Goal: Find specific page/section: Find specific page/section

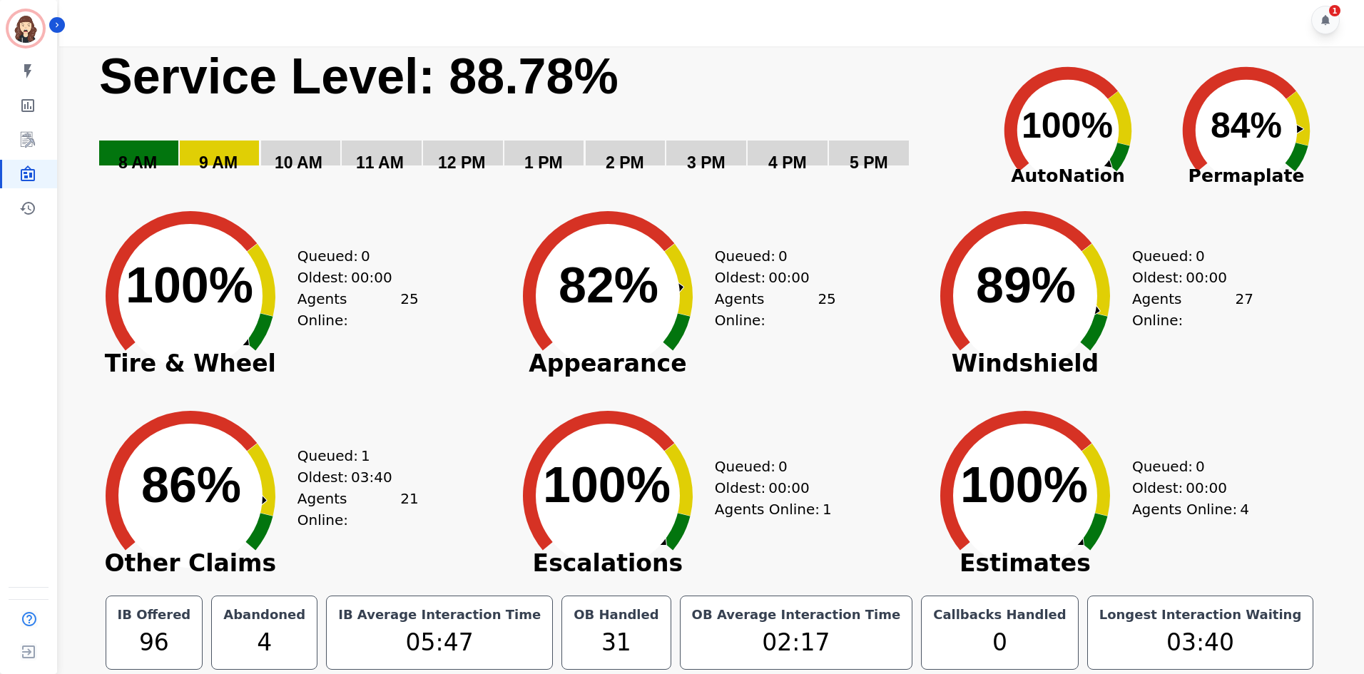
scroll to position [8, 0]
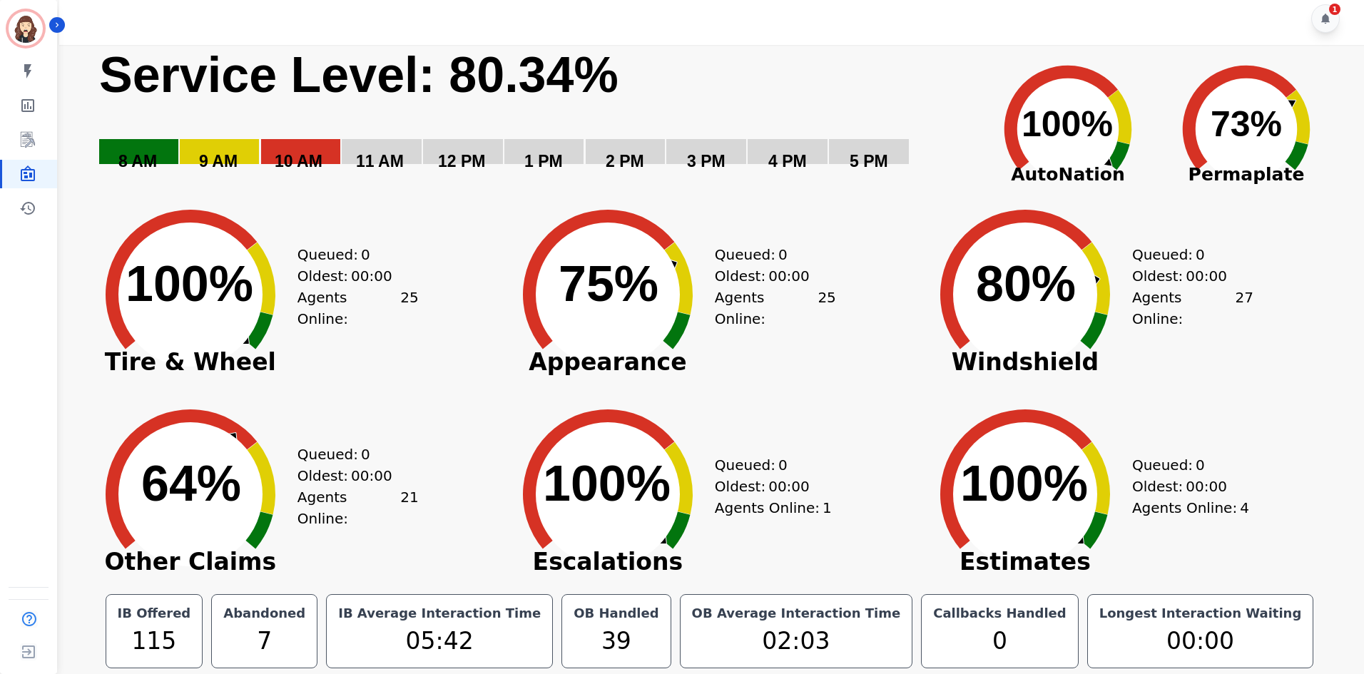
click at [1348, 21] on div "1" at bounding box center [713, 18] width 1309 height 53
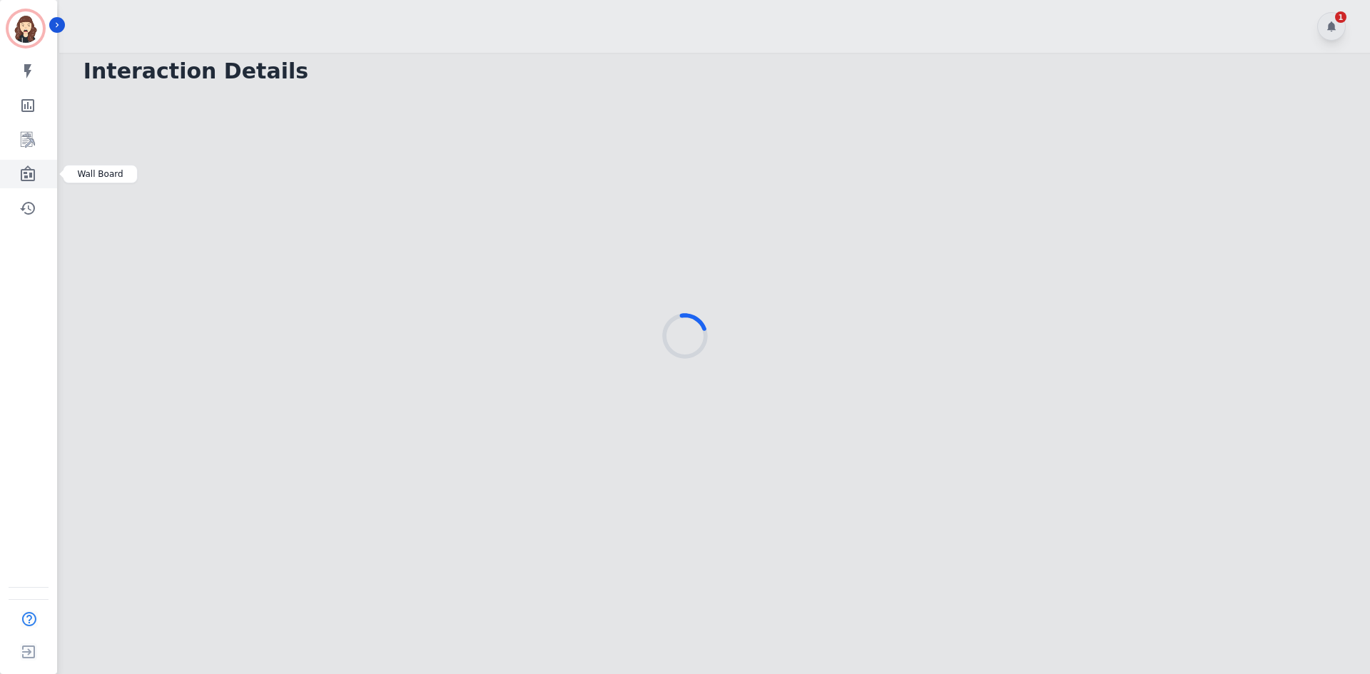
click at [43, 167] on link "Sidebar" at bounding box center [29, 174] width 55 height 29
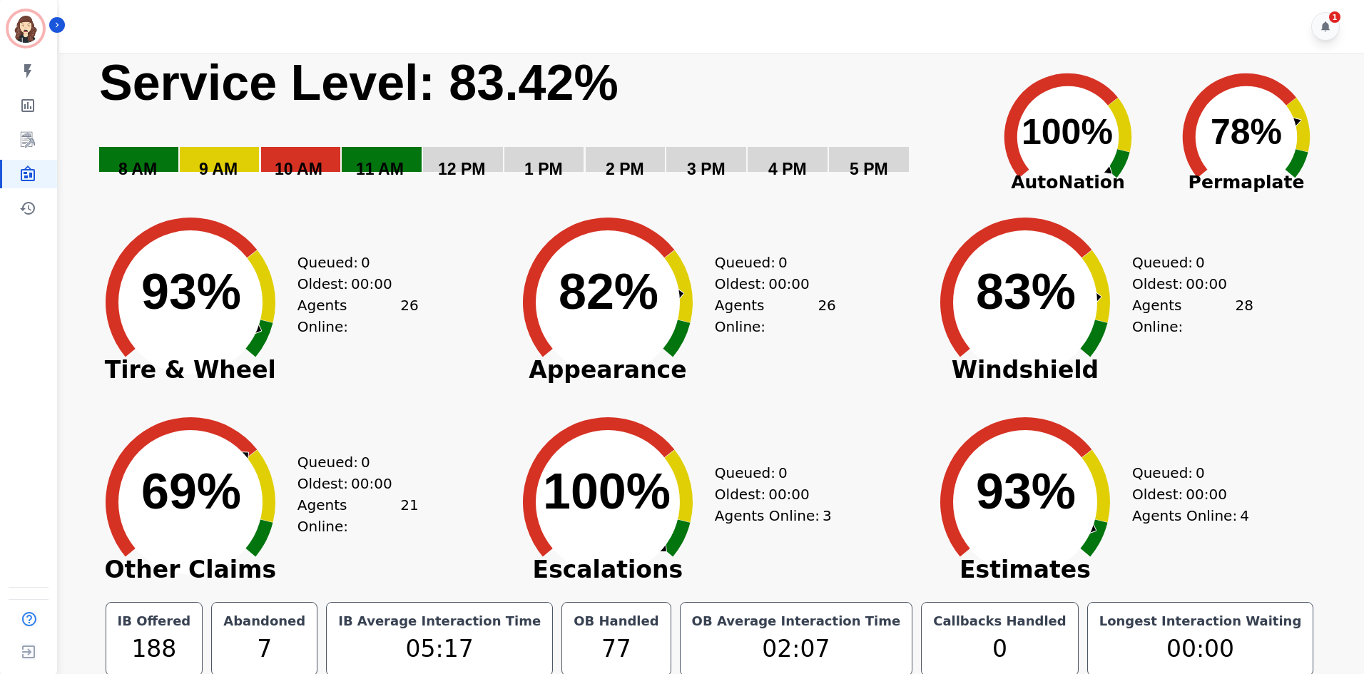
click at [922, 180] on rect "Service Level: 0%" at bounding box center [537, 126] width 878 height 146
